Goal: Information Seeking & Learning: Learn about a topic

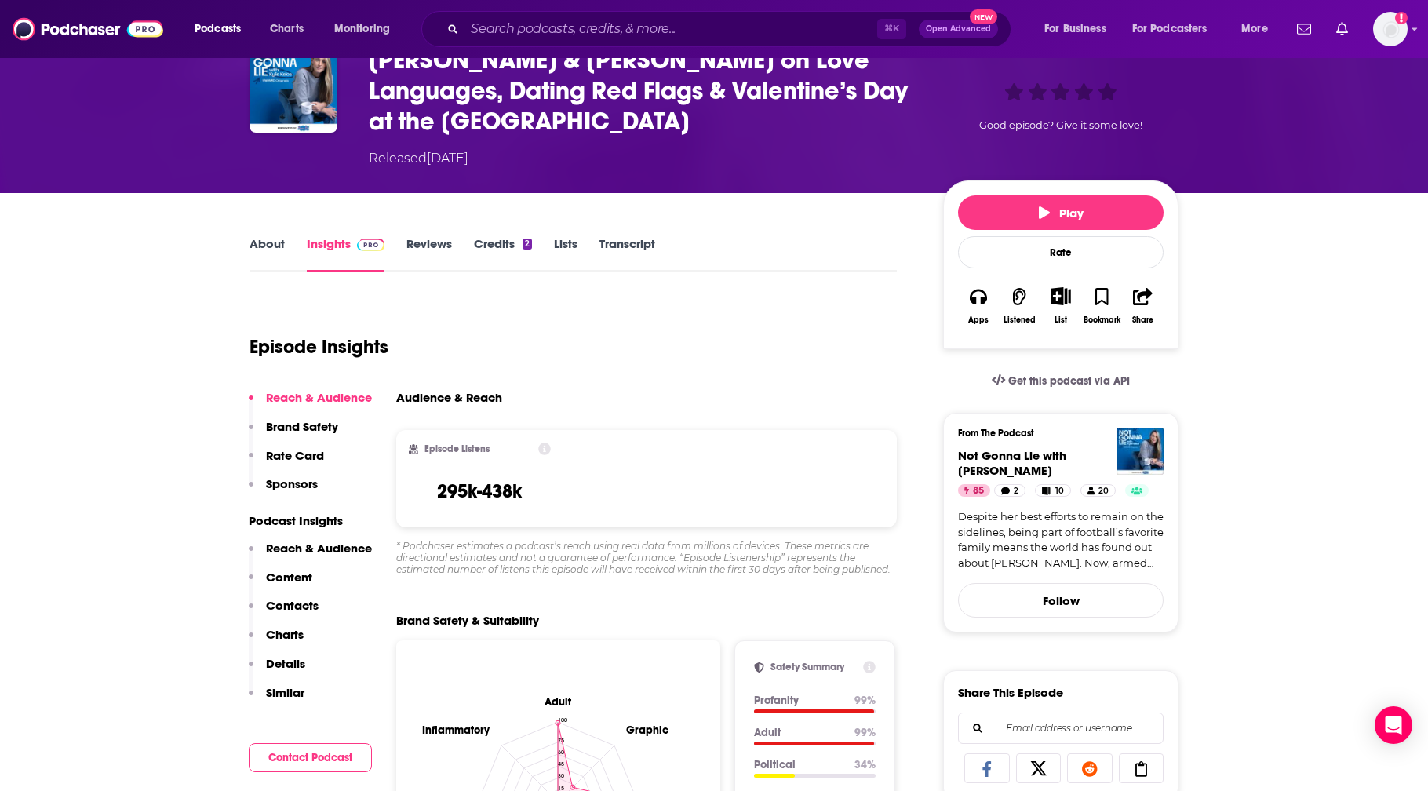
scroll to position [85, 0]
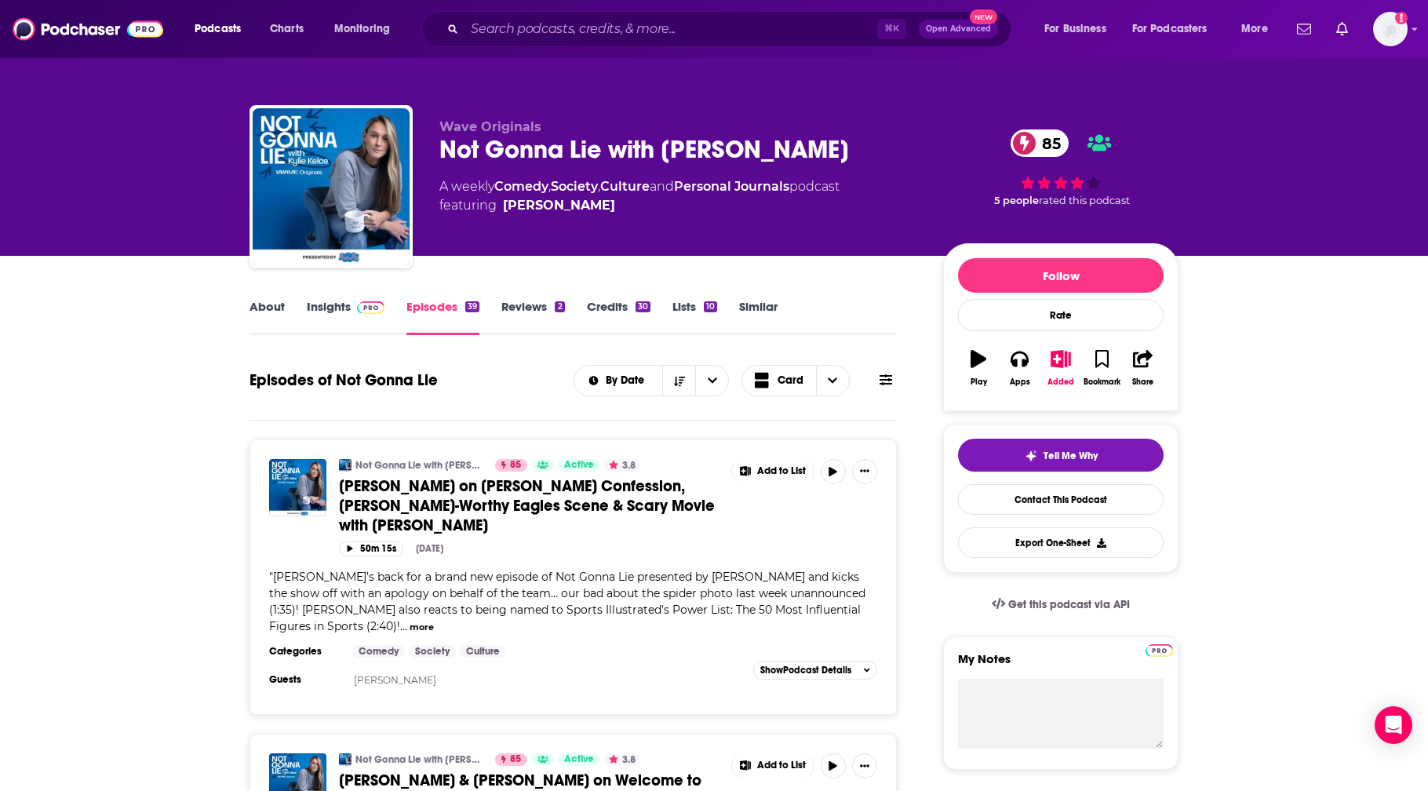
click at [323, 304] on link "Insights" at bounding box center [346, 317] width 78 height 36
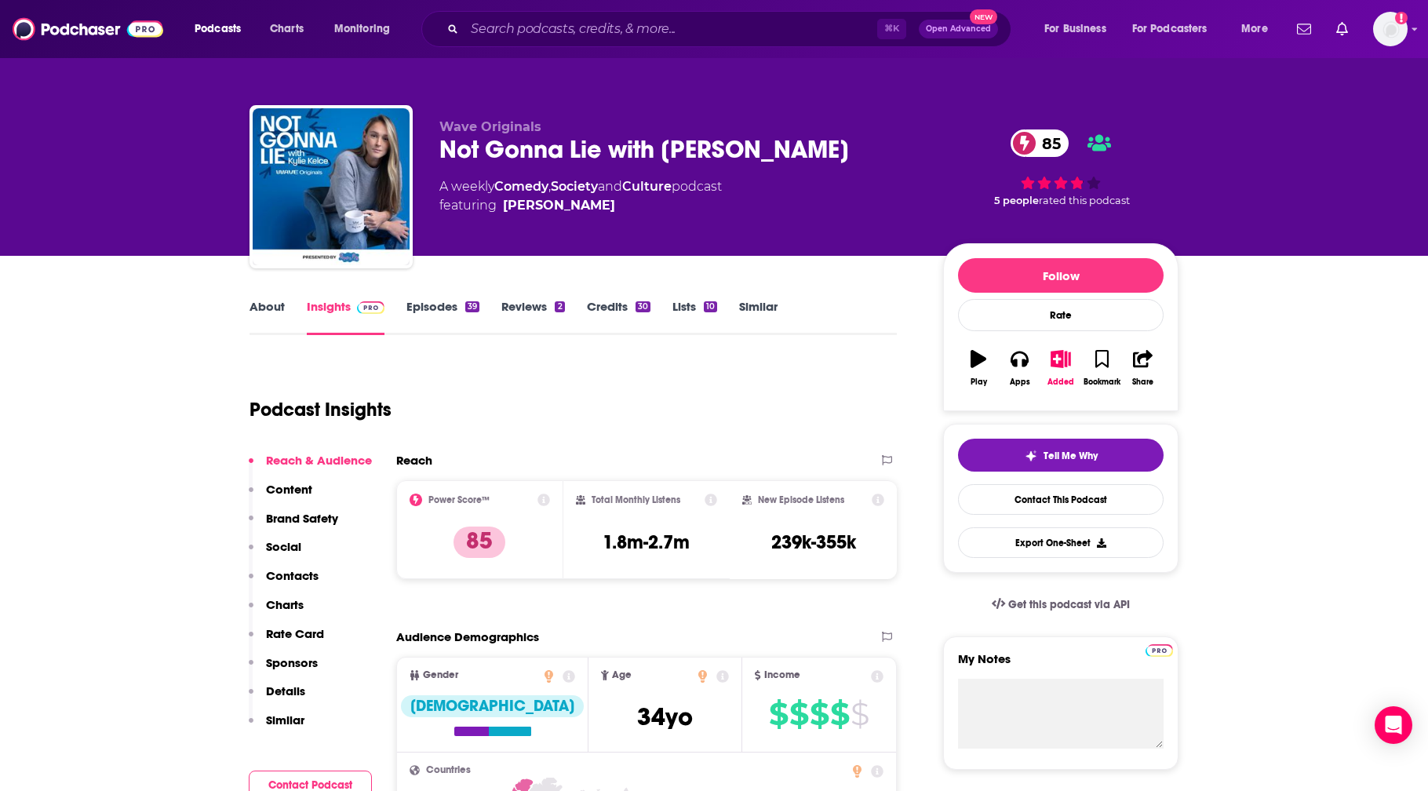
click at [262, 306] on link "About" at bounding box center [266, 317] width 35 height 36
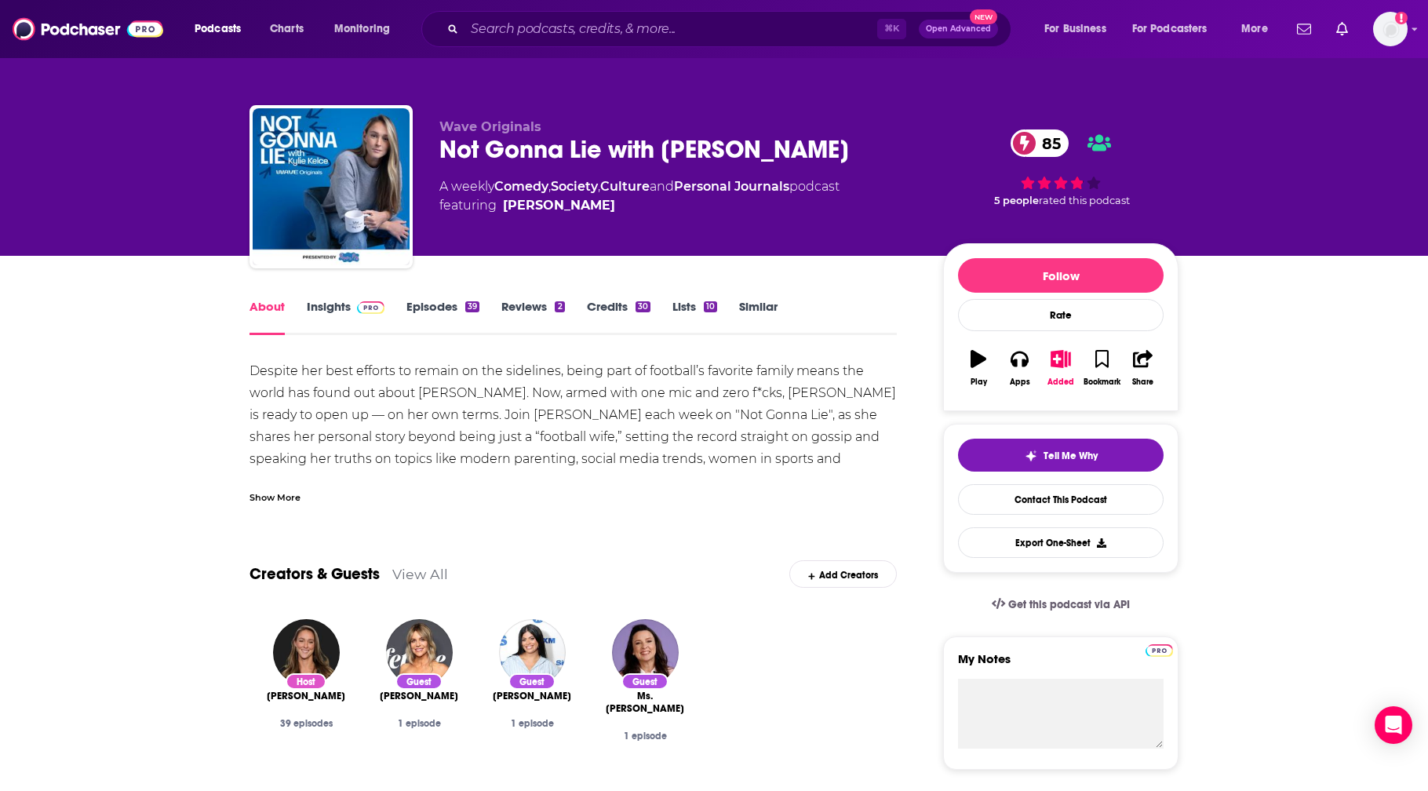
click at [300, 500] on div "Show More" at bounding box center [274, 496] width 51 height 15
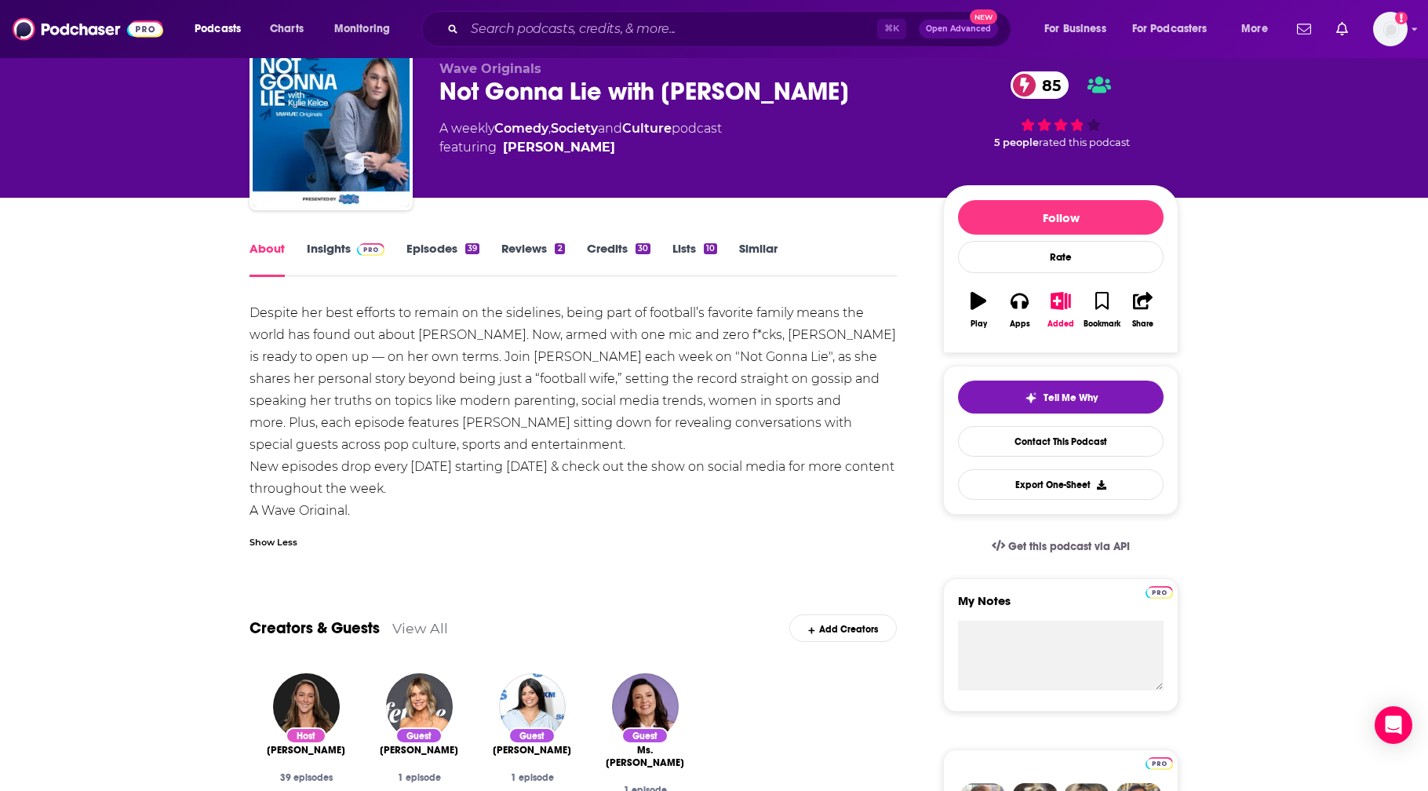
scroll to position [53, 0]
